Goal: Transaction & Acquisition: Purchase product/service

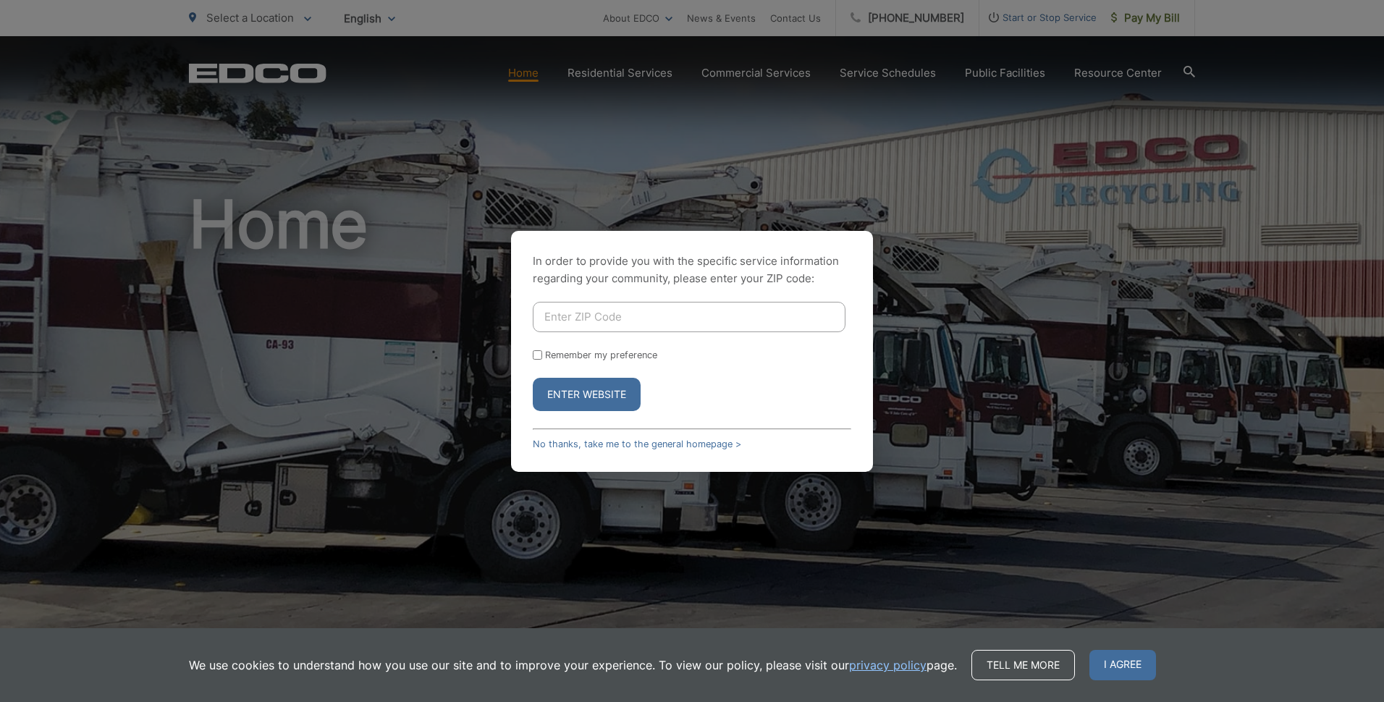
click at [644, 309] on input "Enter ZIP Code" at bounding box center [689, 317] width 313 height 30
type input "91945"
click at [533, 378] on button "Enter Website" at bounding box center [587, 394] width 108 height 33
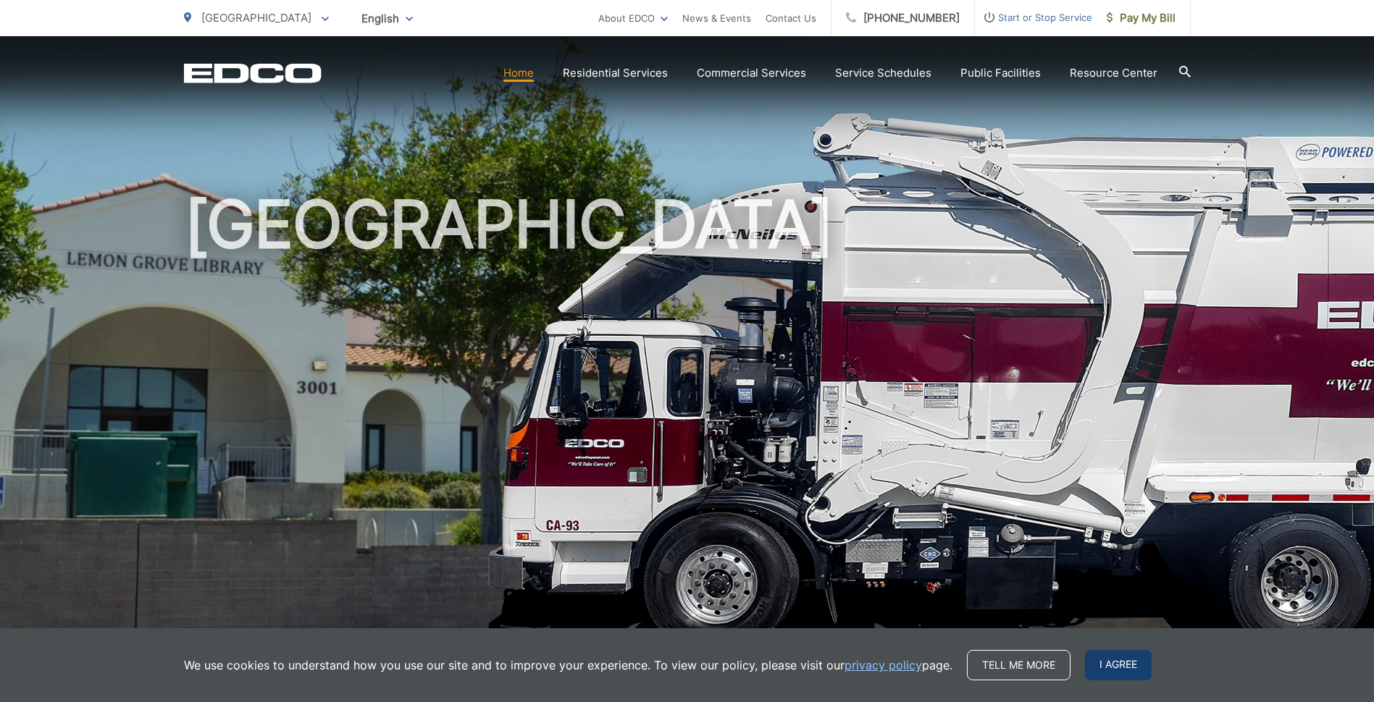
click at [1115, 669] on span "I agree" at bounding box center [1118, 665] width 67 height 30
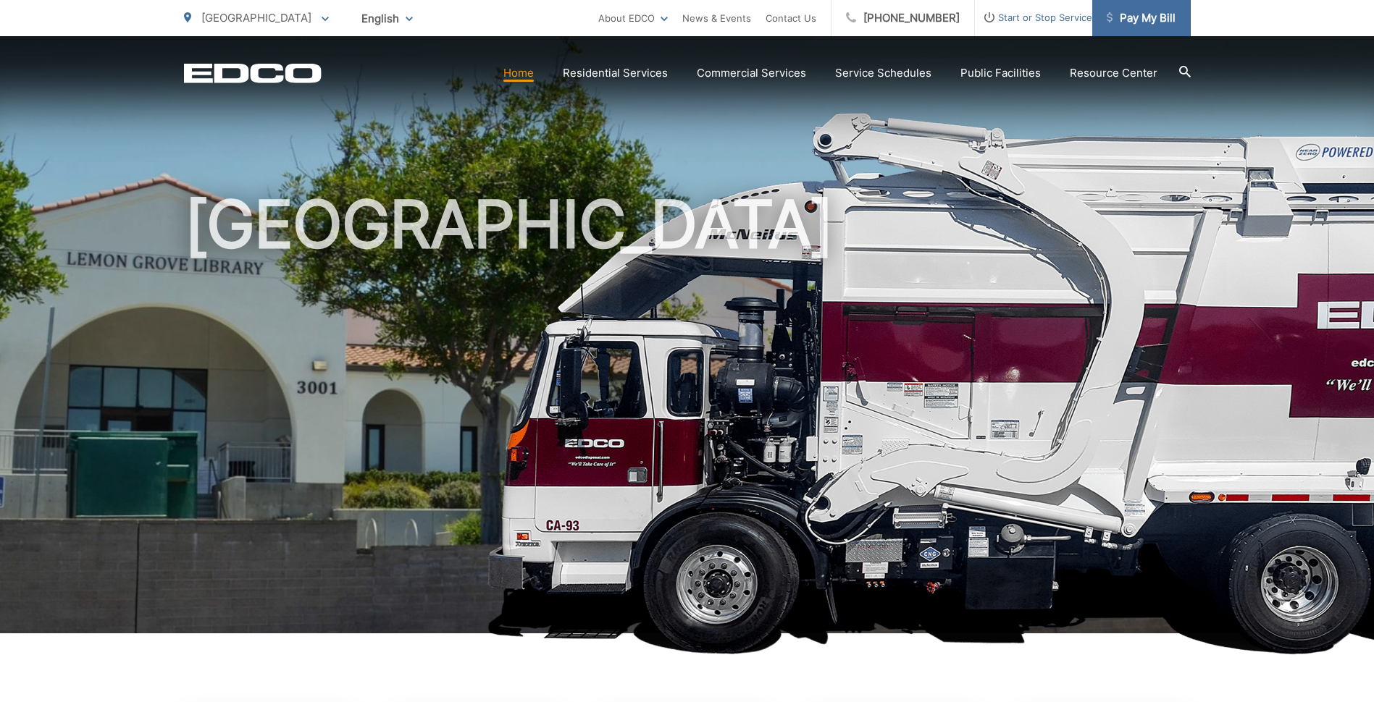
click at [1132, 23] on span "Pay My Bill" at bounding box center [1140, 17] width 69 height 17
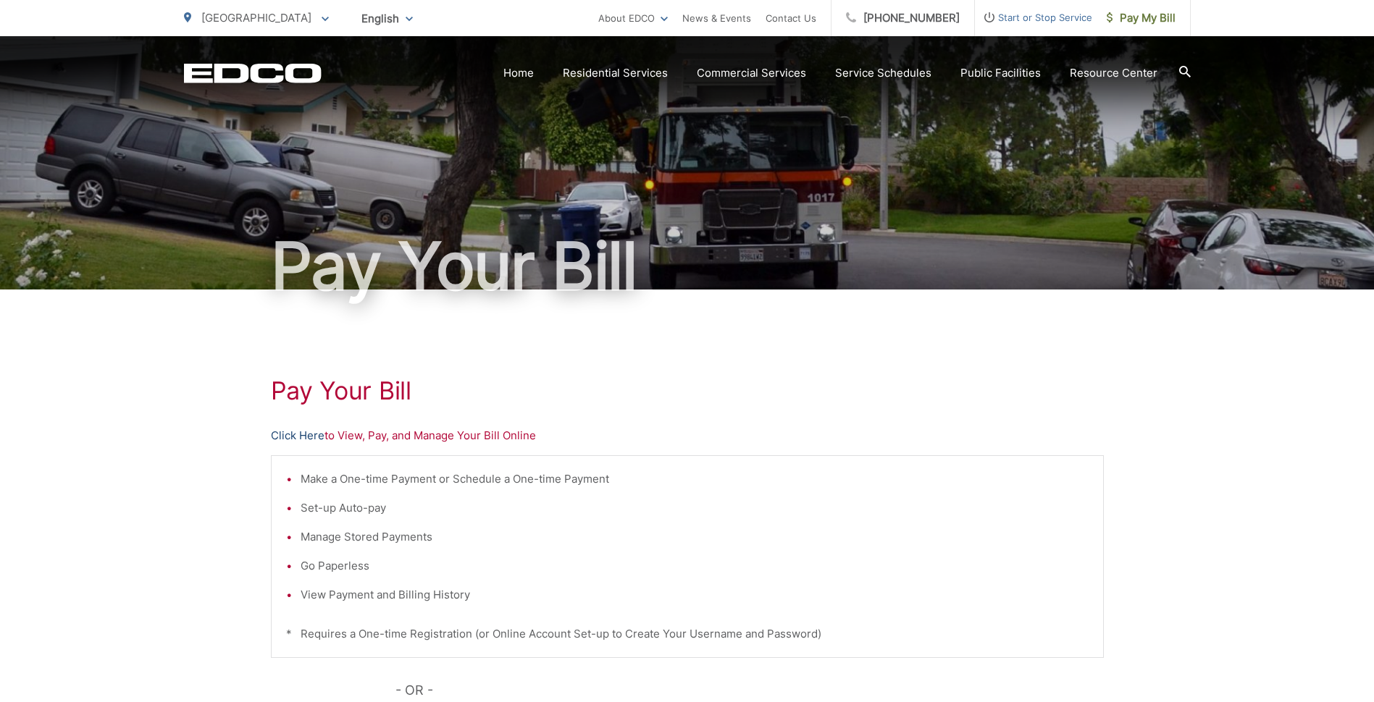
click at [294, 435] on link "Click Here" at bounding box center [298, 435] width 54 height 17
